Goal: Task Accomplishment & Management: Complete application form

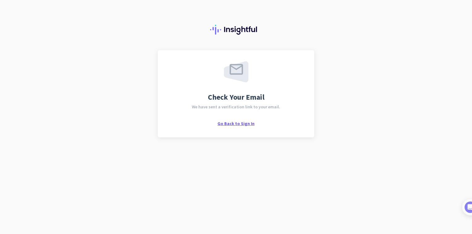
click at [243, 122] on span "Go Back to Sign In" at bounding box center [236, 124] width 37 height 6
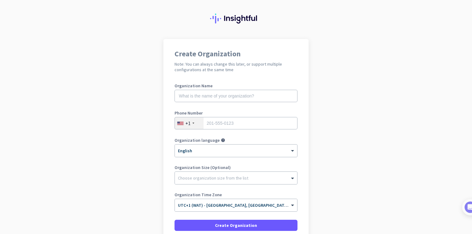
click at [284, 205] on div "Organization Time Zone × UTC+1 (WAT) - Lagos, Kano, Ibadan, Abuja" at bounding box center [236, 204] width 123 height 25
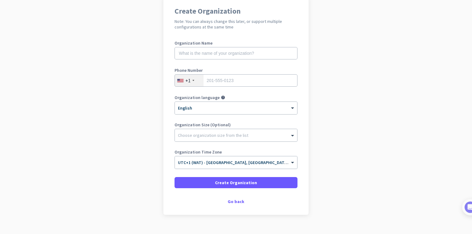
scroll to position [53, 0]
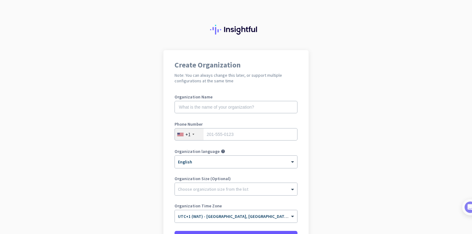
scroll to position [12, 0]
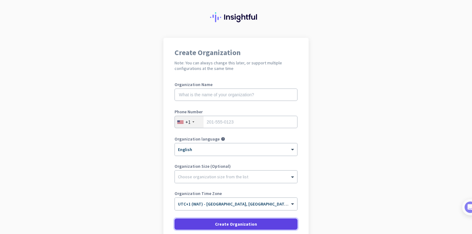
click at [273, 218] on span at bounding box center [236, 223] width 123 height 15
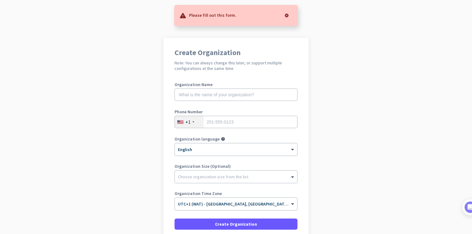
click at [287, 13] on div at bounding box center [287, 15] width 12 height 12
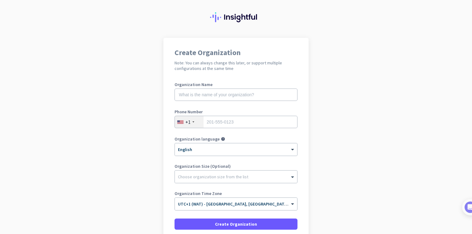
click at [176, 60] on h2 "Note: You can always change this later, or support multiple configurations at t…" at bounding box center [236, 65] width 123 height 11
drag, startPoint x: 176, startPoint y: 60, endPoint x: 129, endPoint y: 77, distance: 49.2
click at [129, 77] on app-onboarding-organization "Create Organization Note: You can always change this later, or support multiple…" at bounding box center [236, 162] width 472 height 249
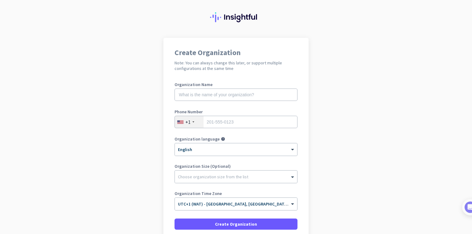
click at [129, 77] on app-onboarding-organization "Create Organization Note: You can always change this later, or support multiple…" at bounding box center [236, 162] width 472 height 249
drag, startPoint x: 129, startPoint y: 77, endPoint x: 204, endPoint y: 79, distance: 74.6
click at [204, 79] on div "Create Organization Note: You can always change this later, or support multiple…" at bounding box center [236, 147] width 145 height 218
click at [193, 121] on div at bounding box center [194, 121] width 2 height 1
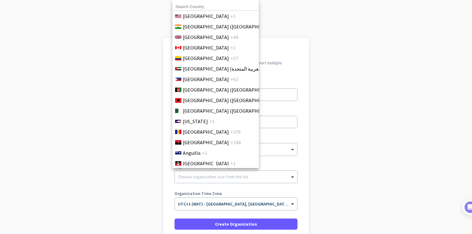
scroll to position [66, 0]
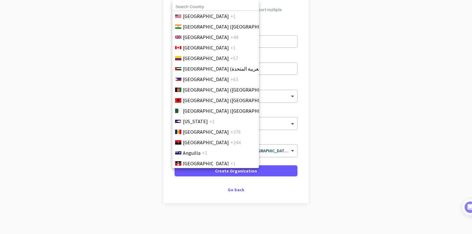
click at [240, 189] on div at bounding box center [236, 117] width 472 height 234
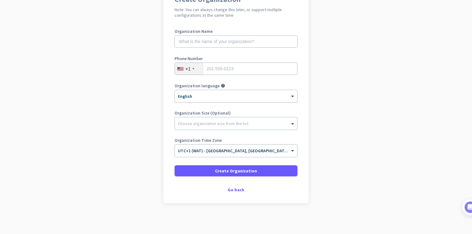
click at [240, 189] on div "Go back" at bounding box center [236, 189] width 123 height 4
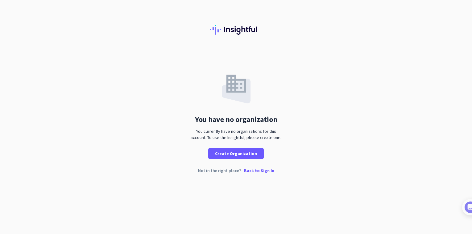
click at [228, 170] on div "Not in the right place? Back to Sign In" at bounding box center [236, 175] width 472 height 14
